Goal: Book appointment/travel/reservation

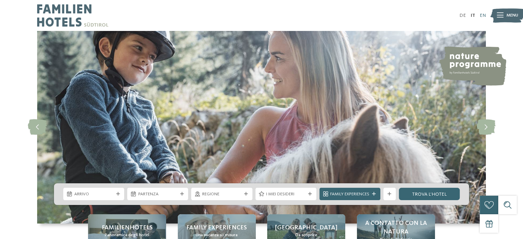
click at [481, 15] on link "EN" at bounding box center [483, 15] width 6 height 5
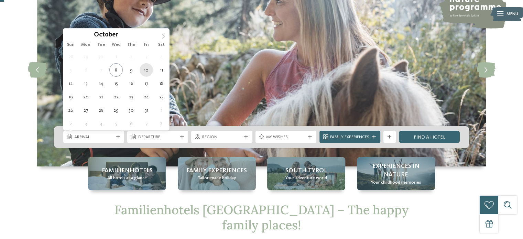
type div "10.10.2025"
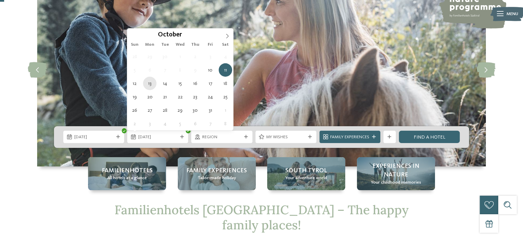
type div "13.10.2025"
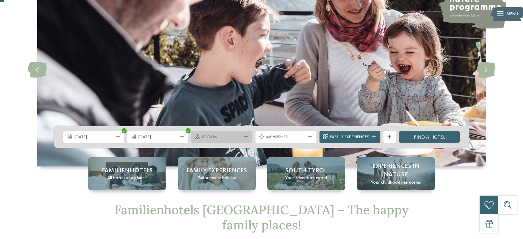
click at [229, 134] on span "Region" at bounding box center [221, 137] width 39 height 6
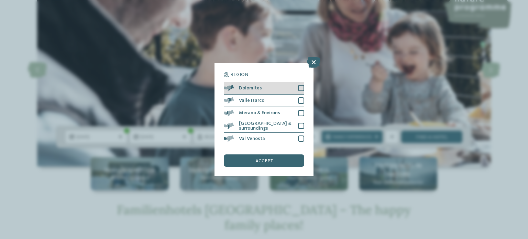
click at [301, 89] on div at bounding box center [301, 88] width 6 height 6
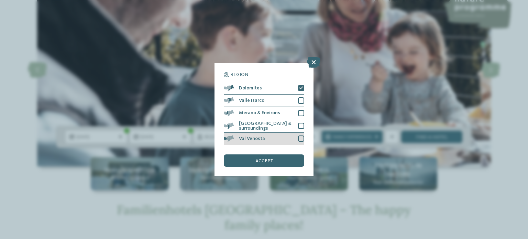
click at [297, 140] on div "Val Venosta" at bounding box center [264, 139] width 80 height 12
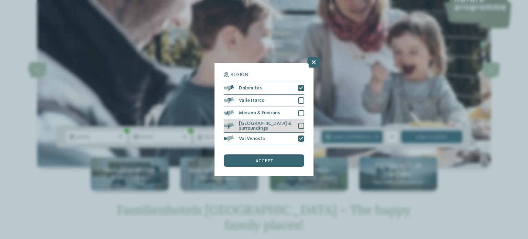
click at [298, 128] on div at bounding box center [301, 126] width 6 height 6
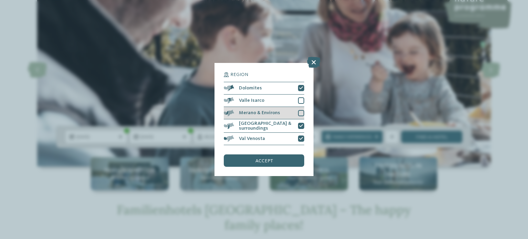
click at [302, 113] on div at bounding box center [301, 113] width 6 height 6
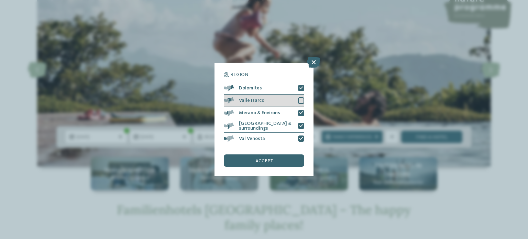
click at [302, 103] on div at bounding box center [301, 100] width 6 height 6
click at [271, 163] on div "accept" at bounding box center [264, 160] width 80 height 12
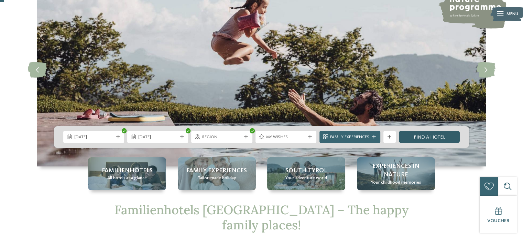
click at [412, 139] on link "Find a hotel" at bounding box center [429, 137] width 61 height 12
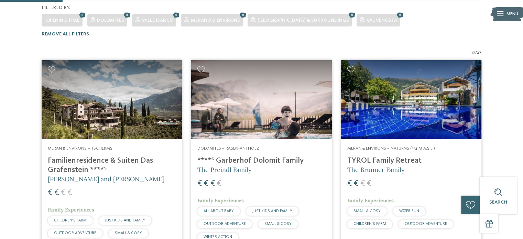
scroll to position [188, 0]
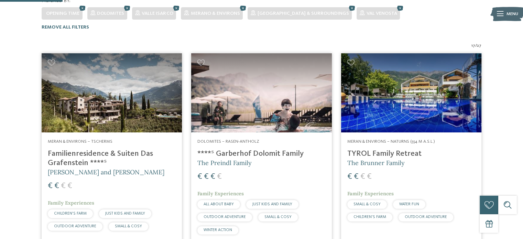
click at [74, 149] on h4 "Familienresidence & Suiten Das Grafenstein ****ˢ" at bounding box center [112, 158] width 128 height 19
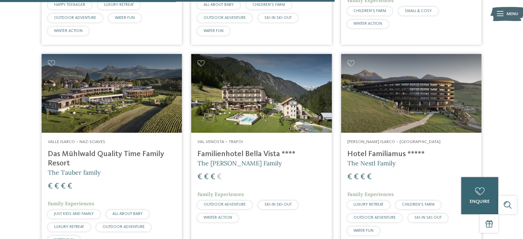
scroll to position [1009, 0]
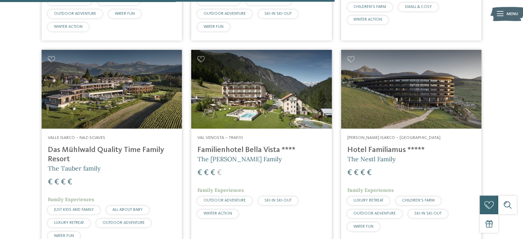
click at [254, 145] on h4 "Familienhotel Bella Vista ****" at bounding box center [261, 149] width 128 height 9
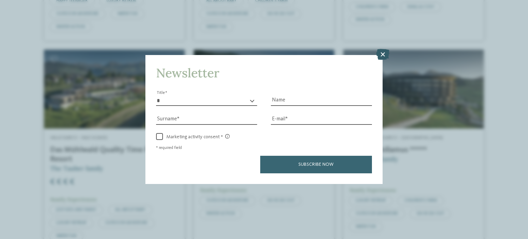
click at [385, 56] on icon at bounding box center [382, 54] width 13 height 11
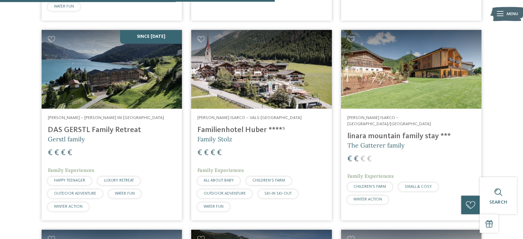
scroll to position [829, 0]
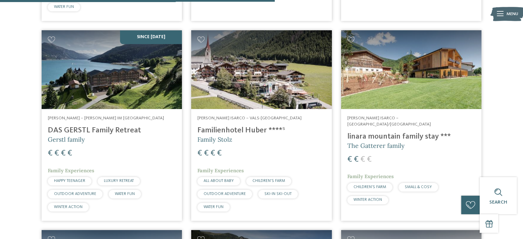
click at [391, 132] on h4 "linara mountain family stay ***" at bounding box center [411, 136] width 128 height 9
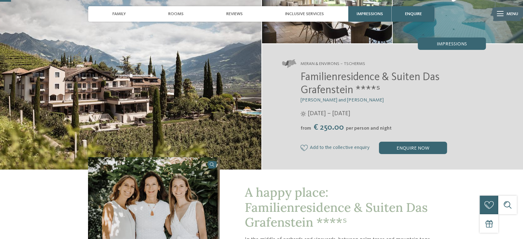
scroll to position [17, 0]
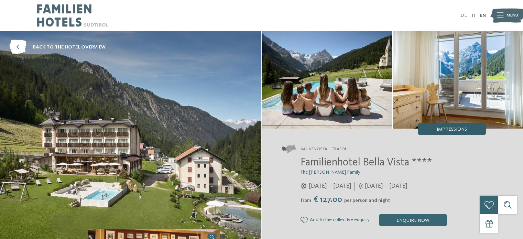
click at [441, 130] on span "Impressions" at bounding box center [452, 129] width 30 height 5
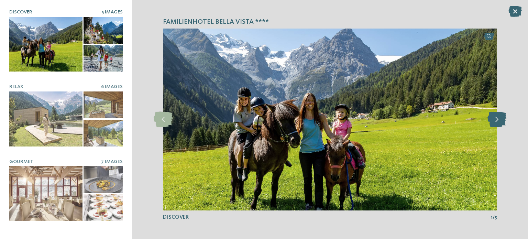
click at [503, 123] on icon at bounding box center [497, 119] width 19 height 15
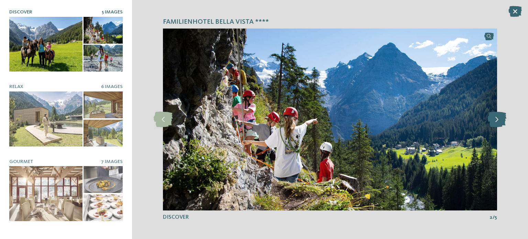
click at [503, 123] on icon at bounding box center [497, 119] width 19 height 15
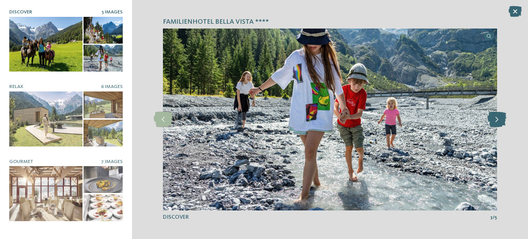
click at [503, 123] on icon at bounding box center [497, 119] width 19 height 15
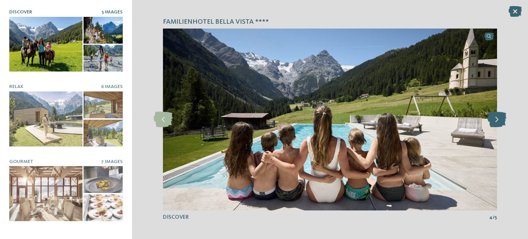
click at [503, 123] on icon at bounding box center [497, 119] width 19 height 15
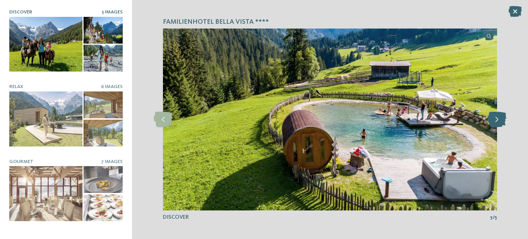
click at [503, 123] on icon at bounding box center [497, 119] width 19 height 15
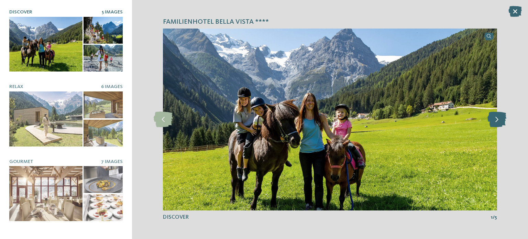
click at [503, 123] on icon at bounding box center [497, 119] width 19 height 15
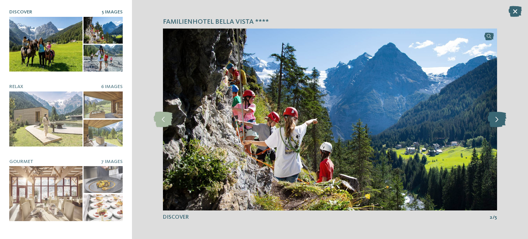
click at [503, 123] on icon at bounding box center [497, 119] width 19 height 15
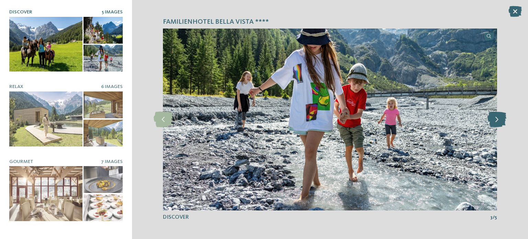
click at [503, 123] on icon at bounding box center [497, 119] width 19 height 15
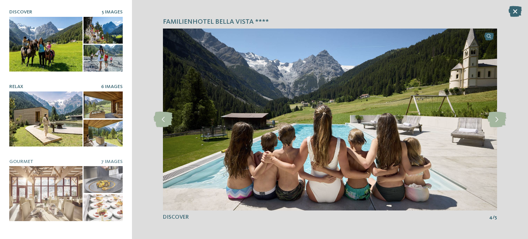
click at [14, 84] on span "Relax" at bounding box center [16, 86] width 14 height 5
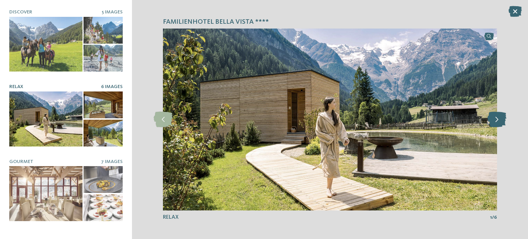
click at [494, 118] on icon at bounding box center [497, 119] width 19 height 15
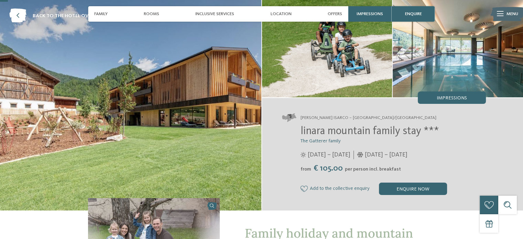
scroll to position [32, 0]
click at [203, 95] on img at bounding box center [130, 104] width 261 height 211
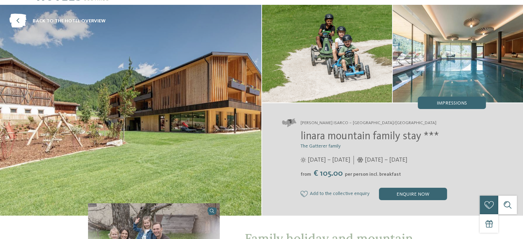
scroll to position [0, 0]
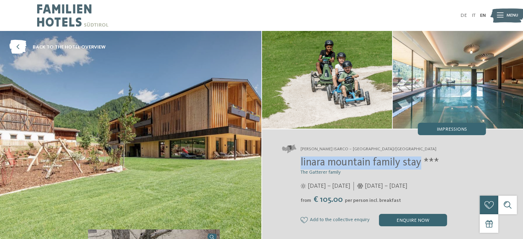
drag, startPoint x: 298, startPoint y: 161, endPoint x: 419, endPoint y: 161, distance: 121.4
click at [419, 161] on div "linara mountain family stay *** The Gatterer family 12/07 – 09/11/2025 from" at bounding box center [384, 191] width 204 height 70
click at [419, 161] on span "linara mountain family stay ***" at bounding box center [370, 162] width 139 height 11
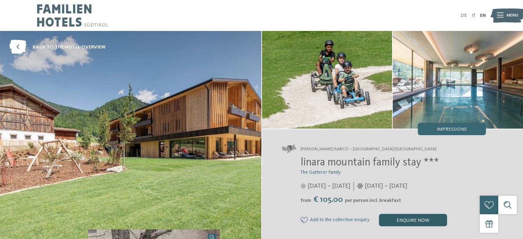
click at [412, 218] on div "enquire now" at bounding box center [413, 220] width 68 height 12
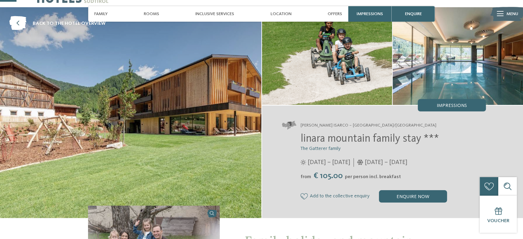
scroll to position [6, 0]
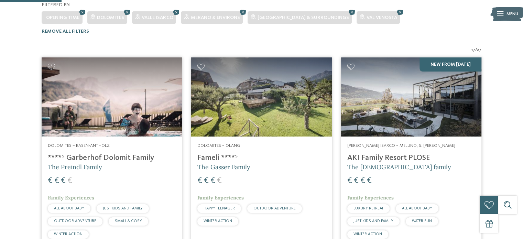
click at [262, 90] on img at bounding box center [261, 96] width 140 height 79
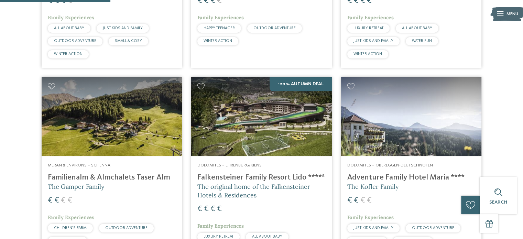
scroll to position [364, 0]
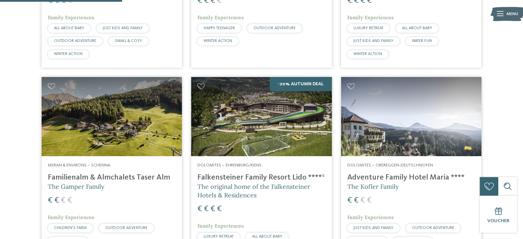
click at [382, 103] on img at bounding box center [411, 116] width 140 height 79
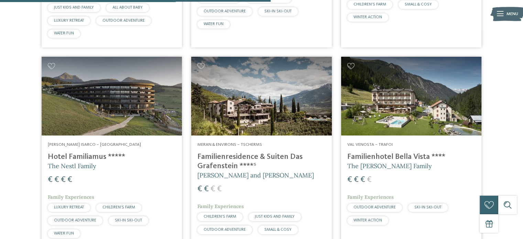
scroll to position [834, 0]
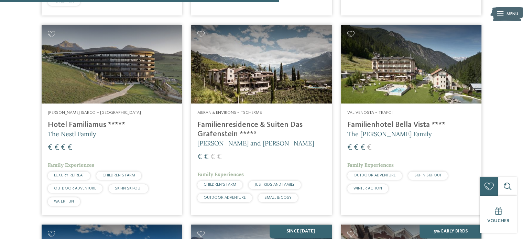
click at [243, 65] on img at bounding box center [261, 64] width 140 height 79
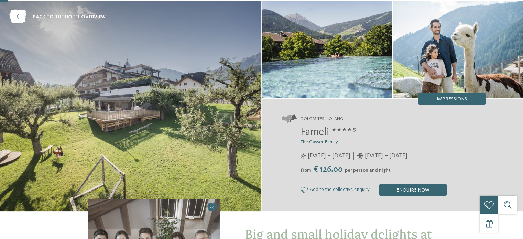
scroll to position [29, 0]
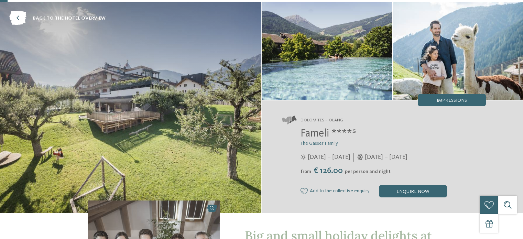
click at [154, 82] on img at bounding box center [130, 107] width 261 height 211
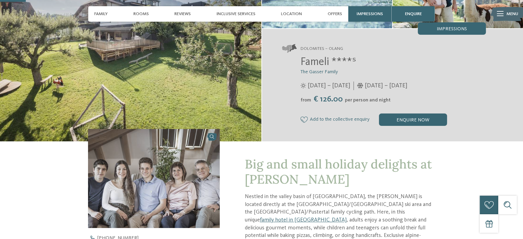
scroll to position [100, 0]
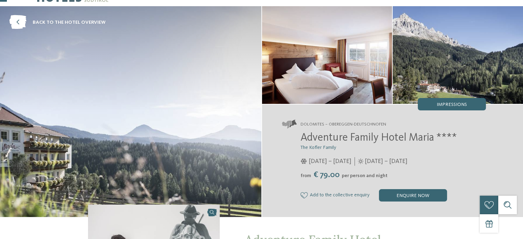
scroll to position [25, 0]
click at [170, 105] on img at bounding box center [130, 111] width 261 height 211
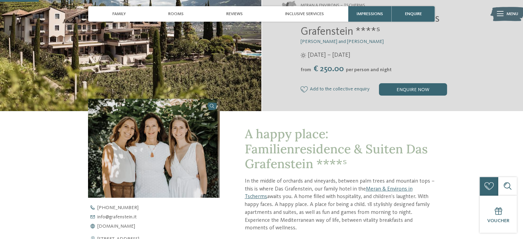
scroll to position [144, 0]
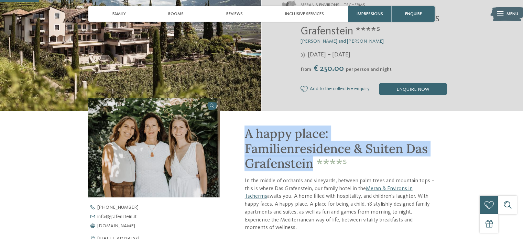
drag, startPoint x: 312, startPoint y: 166, endPoint x: 247, endPoint y: 133, distance: 73.0
click at [247, 133] on span "A happy place: Familienresidence & Suiten Das Grafenstein ****ˢ" at bounding box center [335, 148] width 183 height 45
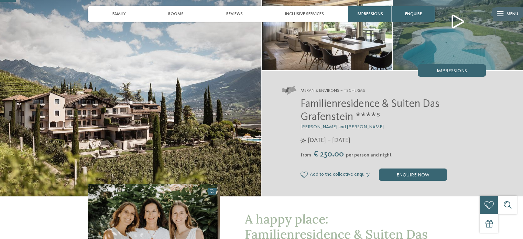
scroll to position [58, 0]
